Goal: Task Accomplishment & Management: Manage account settings

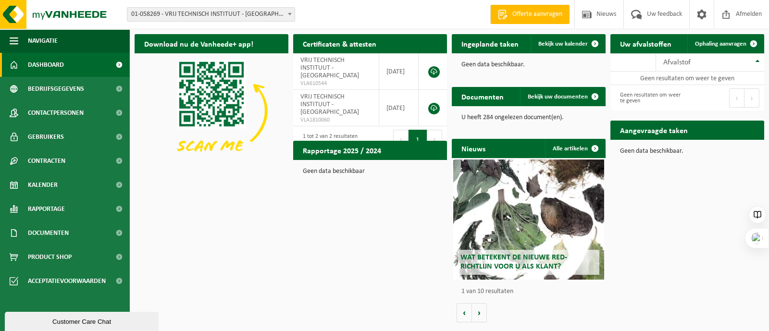
click at [287, 15] on span at bounding box center [290, 14] width 10 height 12
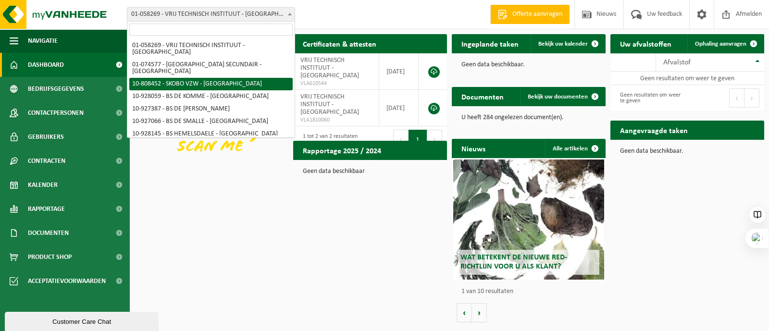
select select "36592"
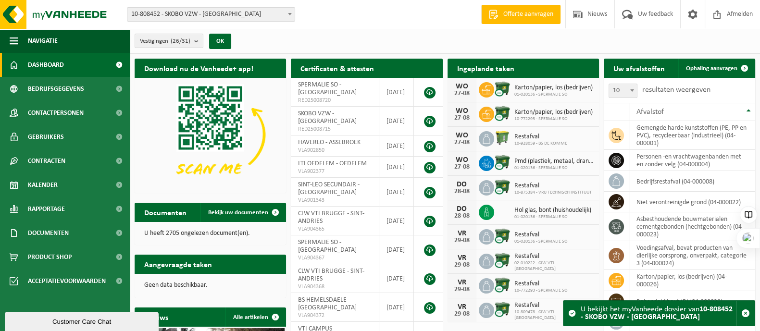
click at [62, 69] on span "Dashboard" at bounding box center [46, 65] width 36 height 24
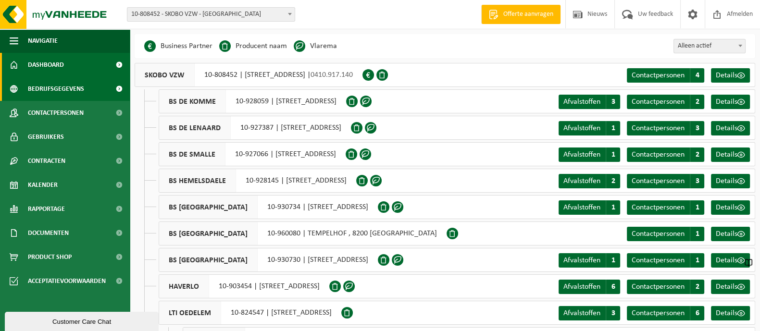
click at [59, 75] on span "Dashboard" at bounding box center [46, 65] width 36 height 24
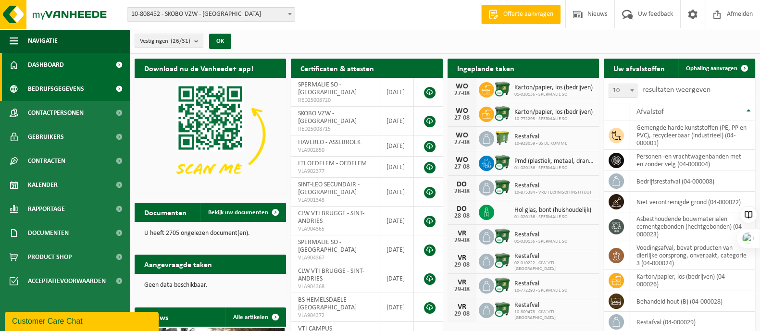
click at [53, 91] on span "Bedrijfsgegevens" at bounding box center [56, 89] width 56 height 24
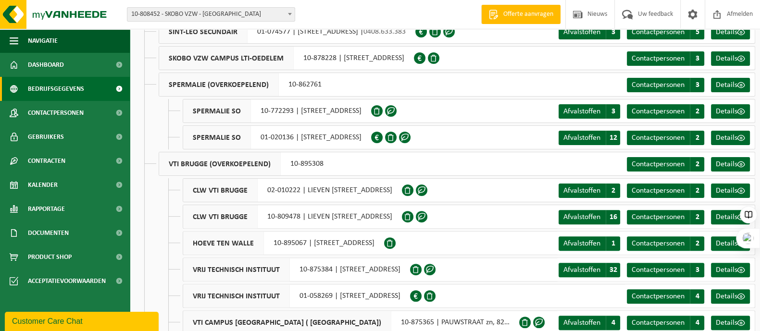
scroll to position [431, 0]
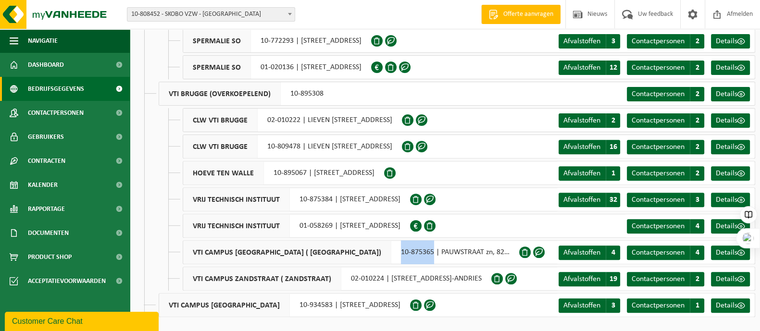
drag, startPoint x: 348, startPoint y: 251, endPoint x: 381, endPoint y: 251, distance: 33.6
click at [381, 251] on div "VTI CAMPUS ZANDSTRAAT ( PAUWSTRAAT) 10-875365 | PAUWSTRAAT zn, 8200 SINT-ANDRIES" at bounding box center [351, 252] width 336 height 24
copy div "10-875365"
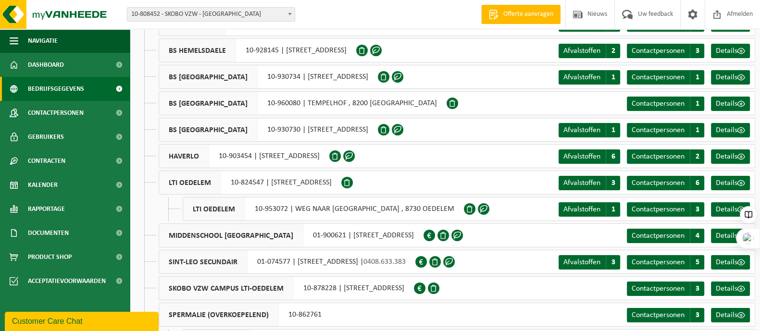
scroll to position [0, 0]
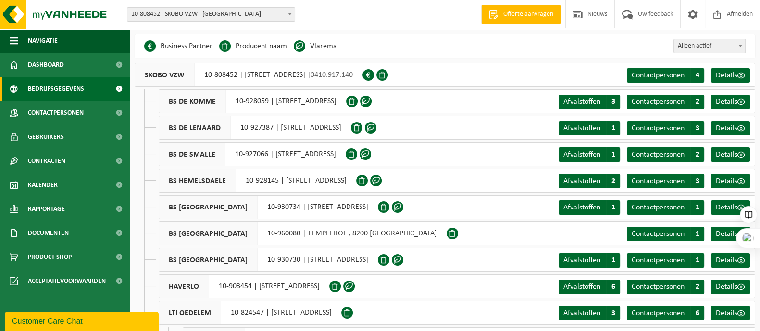
click at [162, 16] on span "10-808452 - SKOBO VZW - [GEOGRAPHIC_DATA]" at bounding box center [210, 14] width 167 height 13
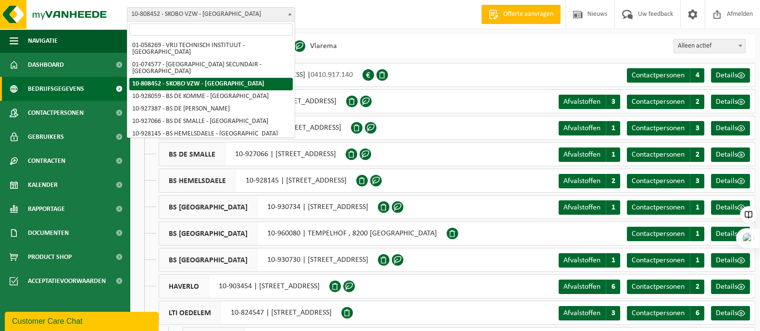
type input "10-875365"
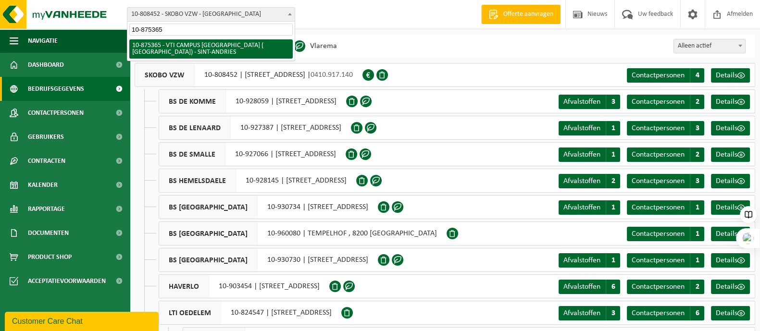
select select "107047"
